Goal: Book appointment/travel/reservation

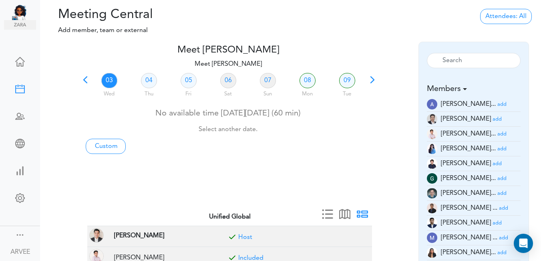
click at [87, 80] on span at bounding box center [85, 82] width 11 height 11
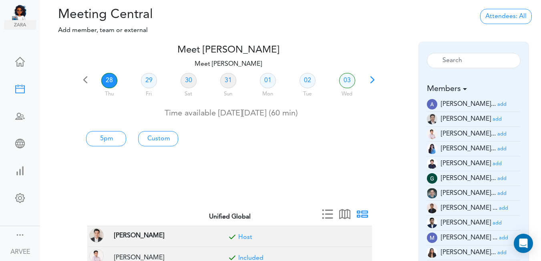
scroll to position [86, 0]
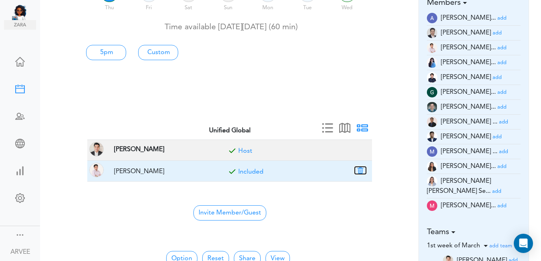
click at [361, 171] on button "button" at bounding box center [360, 170] width 11 height 7
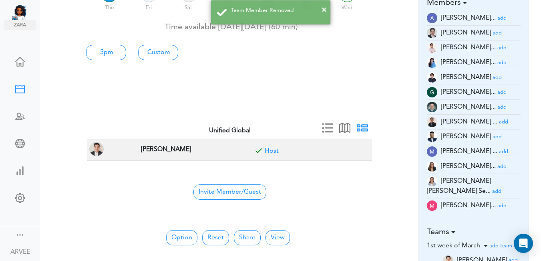
scroll to position [0, 0]
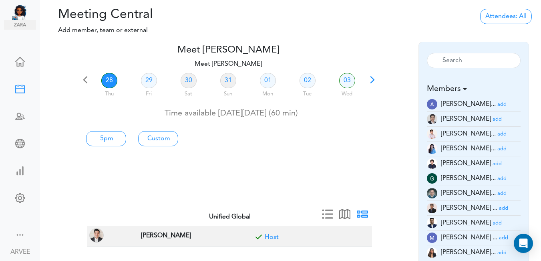
click at [107, 77] on link "28" at bounding box center [109, 80] width 16 height 15
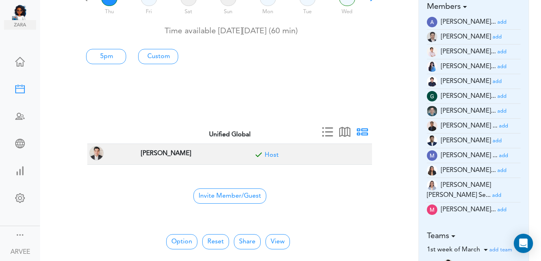
scroll to position [83, 0]
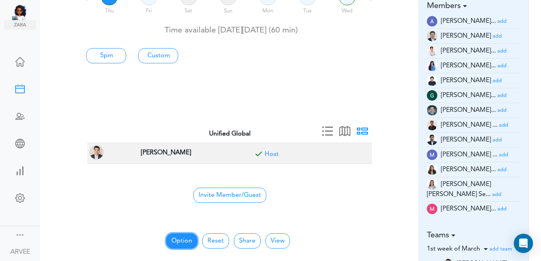
click at [182, 238] on button "Option" at bounding box center [181, 240] width 31 height 15
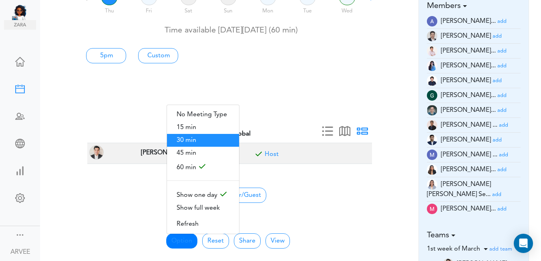
click at [196, 138] on span "30 min" at bounding box center [203, 140] width 72 height 13
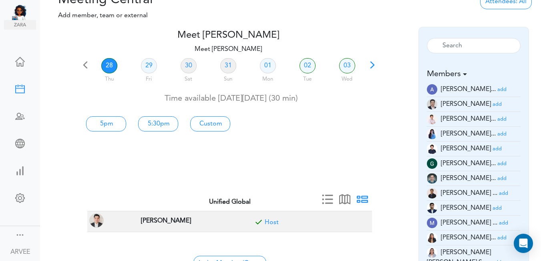
scroll to position [0, 0]
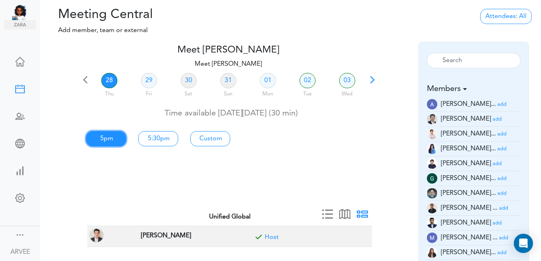
click at [109, 136] on link "5pm" at bounding box center [106, 138] width 40 height 15
type input "Meet [PERSON_NAME]"
type input "[URL][DOMAIN_NAME][SECURITY_DATA]"
type input "[DATE]T17:00"
type input "[DATE]T17:30"
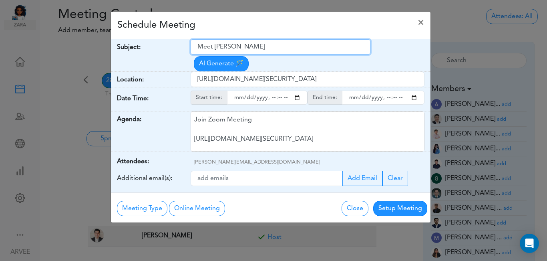
drag, startPoint x: 198, startPoint y: 45, endPoint x: 265, endPoint y: 46, distance: 66.9
click at [265, 46] on input "Meet [PERSON_NAME]" at bounding box center [281, 46] width 180 height 15
paste input "Internal Call: [PERSON_NAME]"
type input "Internal Call: [PERSON_NAME]"
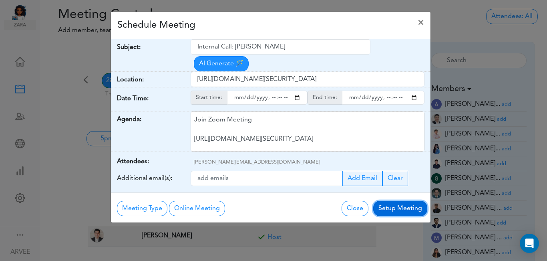
click at [397, 201] on button "Setup Meeting" at bounding box center [400, 208] width 54 height 15
